Goal: Navigation & Orientation: Find specific page/section

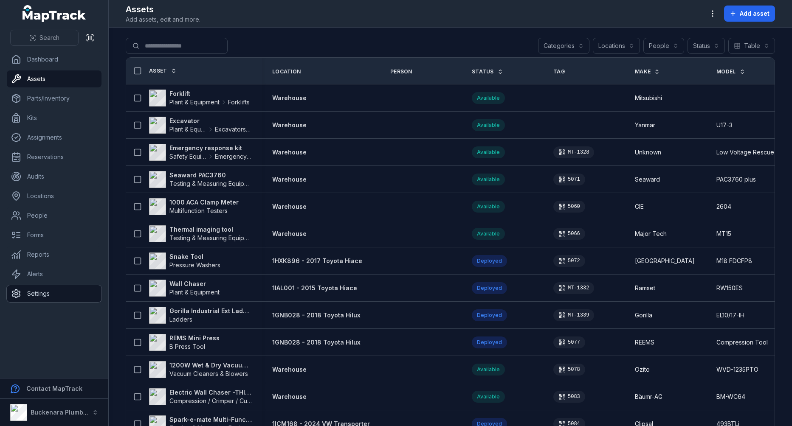
click at [68, 291] on link "Settings" at bounding box center [54, 293] width 95 height 17
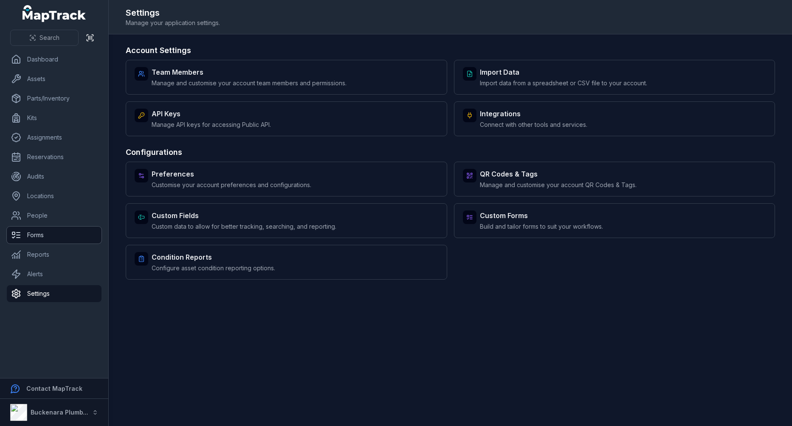
click at [41, 243] on link "Forms" at bounding box center [54, 235] width 95 height 17
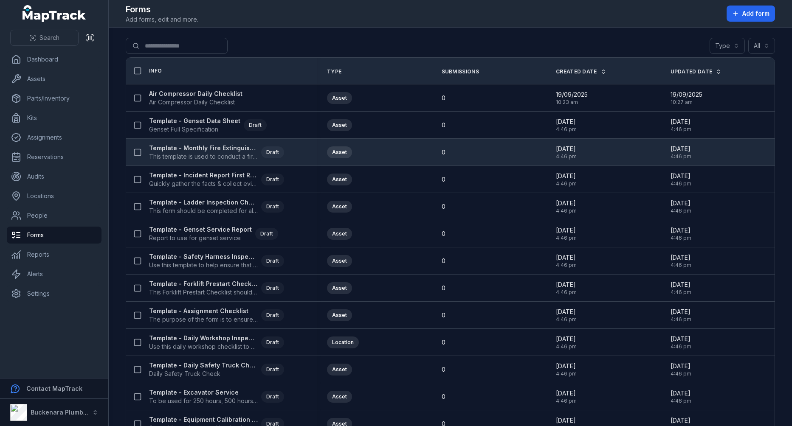
click at [522, 158] on div "0" at bounding box center [489, 152] width 114 height 15
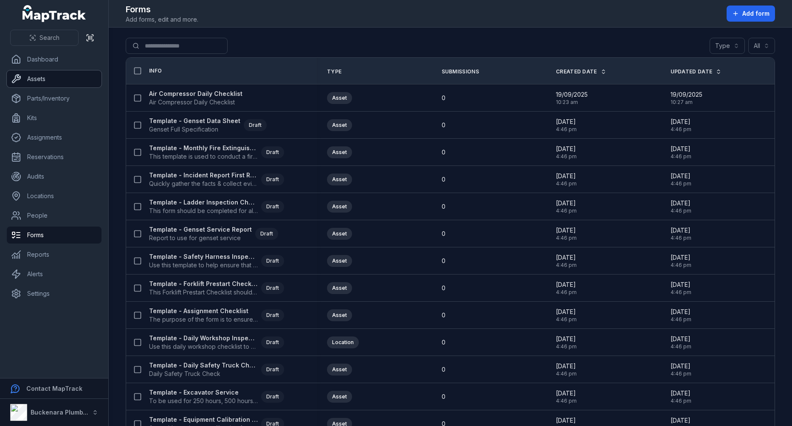
click at [48, 82] on link "Assets" at bounding box center [54, 79] width 95 height 17
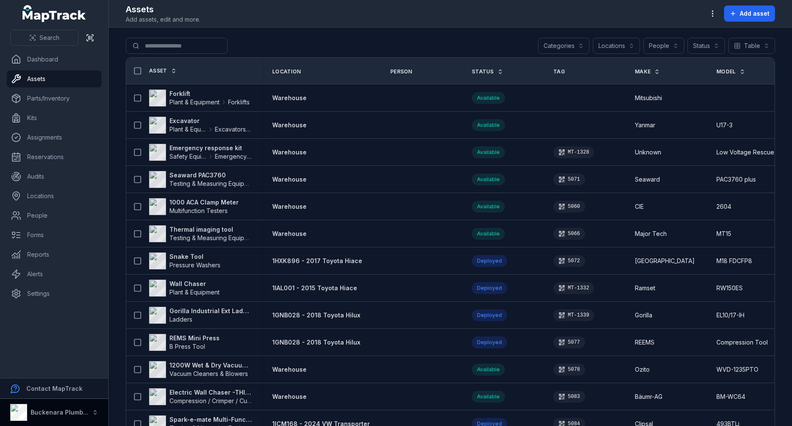
click at [76, 415] on strong "Buckenara Plumbing Gas & Electrical" at bounding box center [87, 412] width 112 height 7
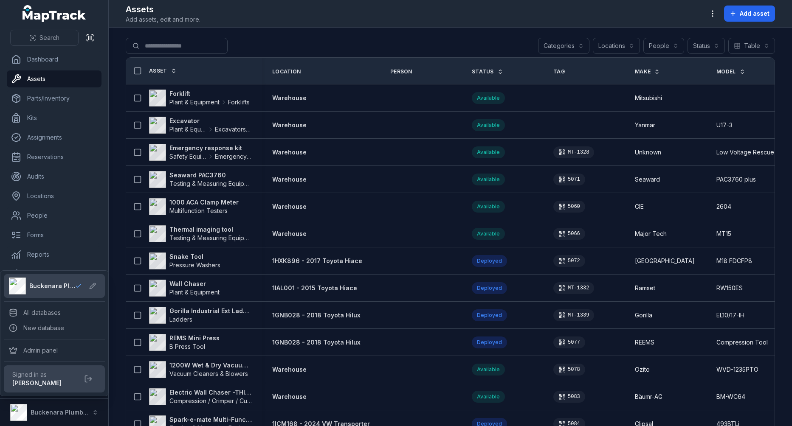
click at [375, 314] on div "Search Dashboard Assets Parts/Inventory Kits Assignments Reservations Audits Lo…" at bounding box center [396, 213] width 792 height 426
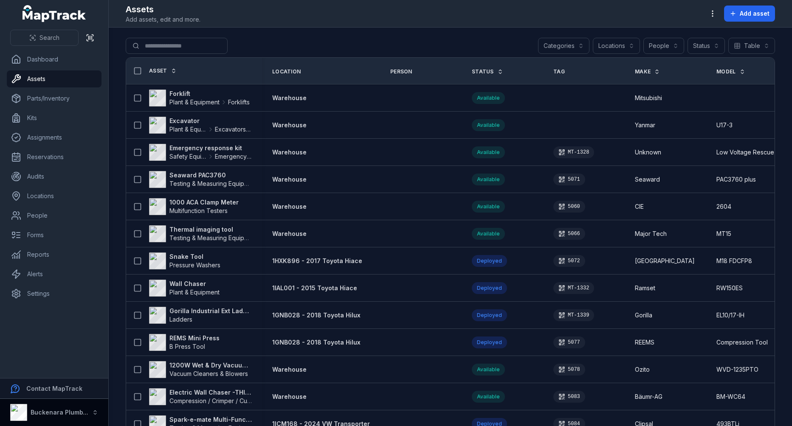
click at [79, 418] on div "Buckenara Plumbing Gas & Electrical" at bounding box center [49, 412] width 79 height 17
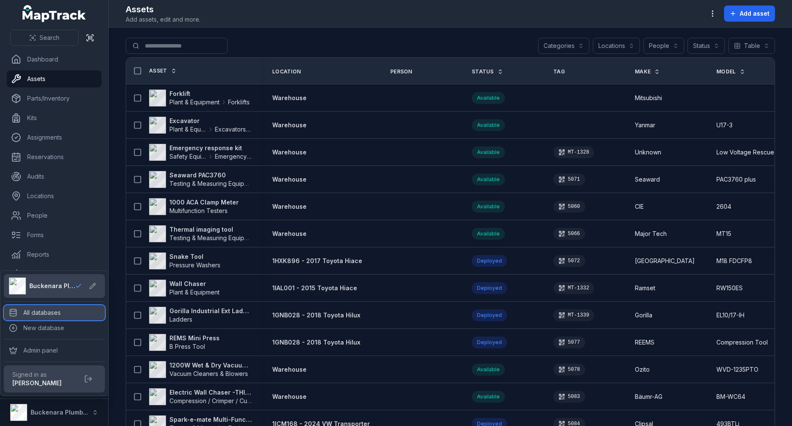
click at [76, 312] on div "All databases" at bounding box center [54, 312] width 101 height 15
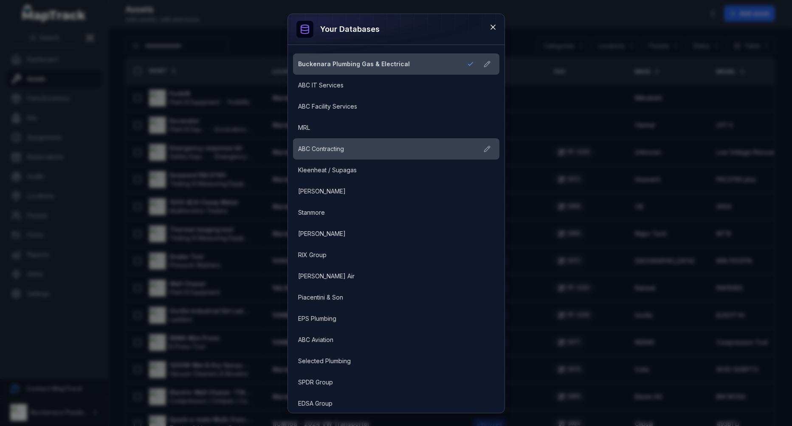
click at [357, 150] on link "ABC Contracting" at bounding box center [386, 149] width 176 height 8
